Goal: Task Accomplishment & Management: Complete application form

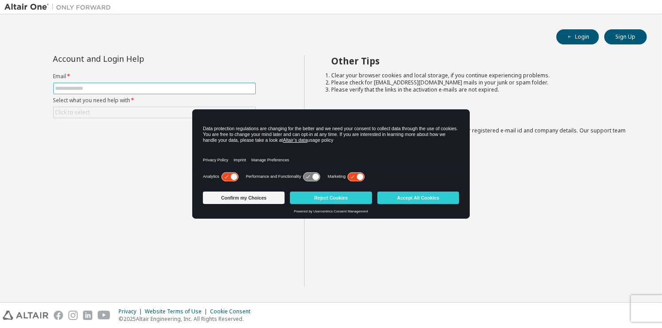
click at [88, 85] on input "text" at bounding box center [155, 88] width 198 height 7
type input "**********"
click at [101, 114] on div "Click to select" at bounding box center [155, 112] width 202 height 11
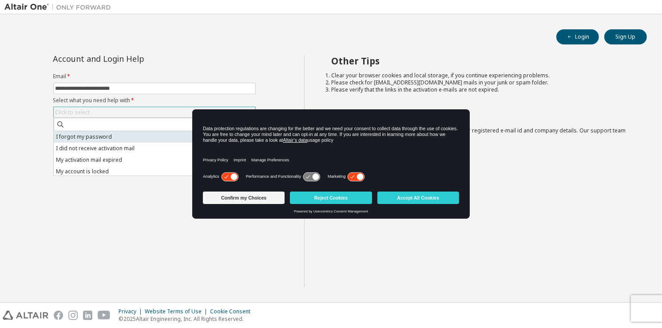
click at [93, 137] on li "I forgot my password" at bounding box center [154, 137] width 200 height 12
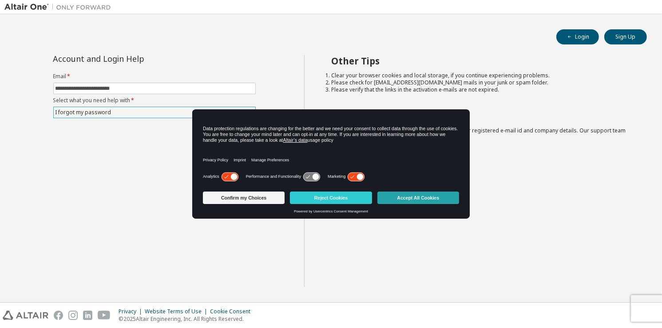
click at [406, 200] on button "Accept All Cookies" at bounding box center [419, 197] width 82 height 12
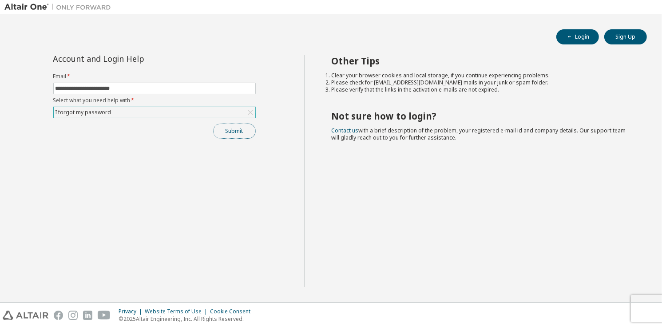
click at [253, 131] on button "Submit" at bounding box center [234, 130] width 43 height 15
click at [643, 308] on icon "button" at bounding box center [643, 309] width 5 height 5
click at [212, 129] on div "Submit" at bounding box center [154, 130] width 203 height 15
click at [232, 136] on button "Submit" at bounding box center [234, 130] width 43 height 15
click at [239, 128] on button "Submit" at bounding box center [234, 130] width 43 height 15
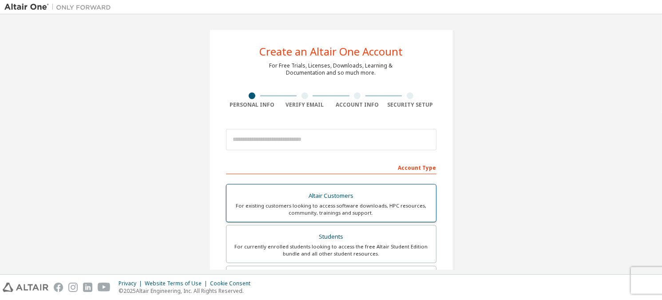
scroll to position [217, 0]
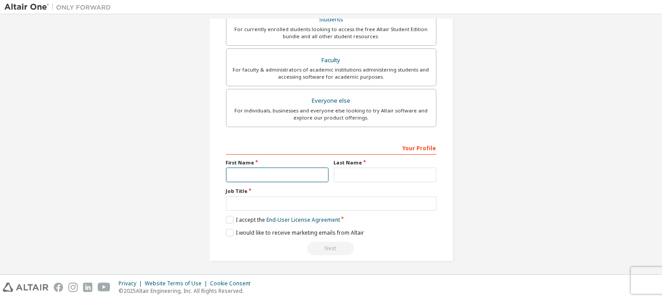
click at [299, 170] on input "text" at bounding box center [277, 174] width 103 height 15
